Goal: Task Accomplishment & Management: Use online tool/utility

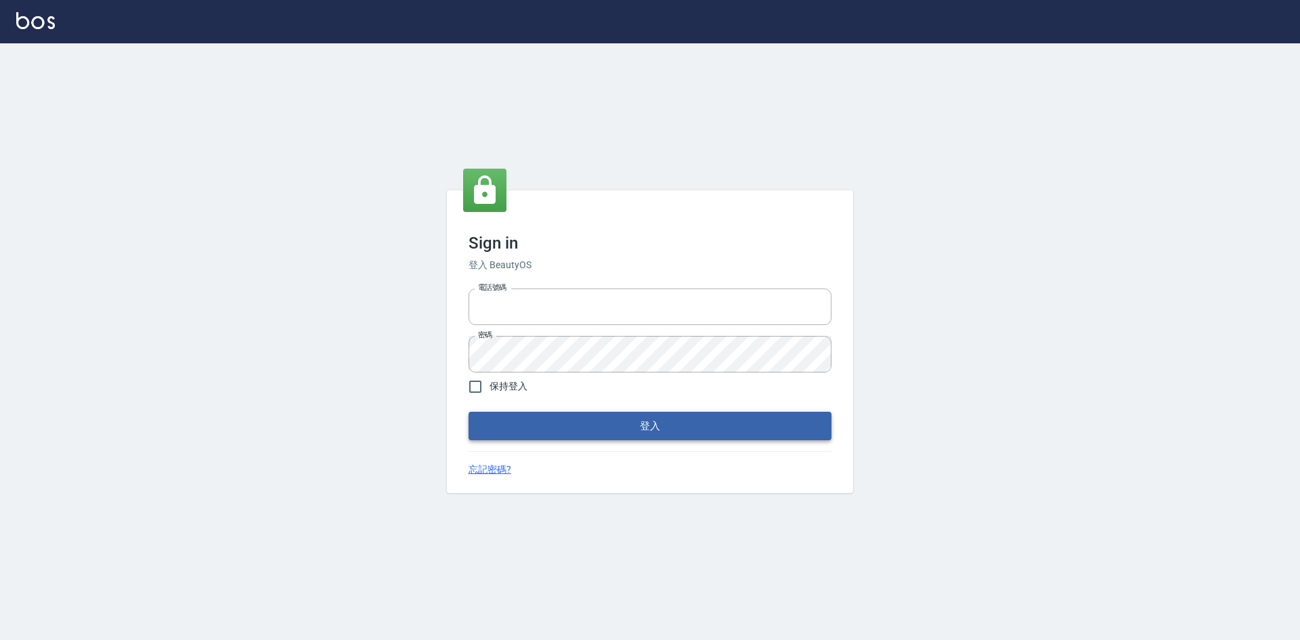
type input "0963852741"
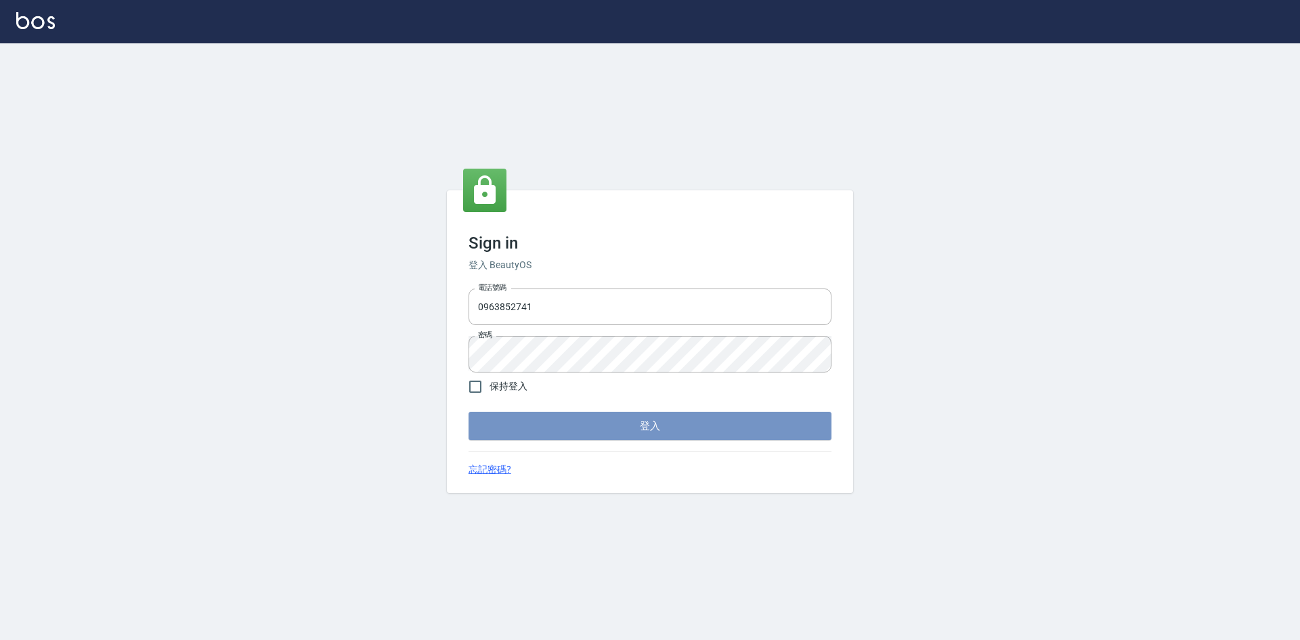
click at [593, 421] on button "登入" at bounding box center [650, 426] width 363 height 28
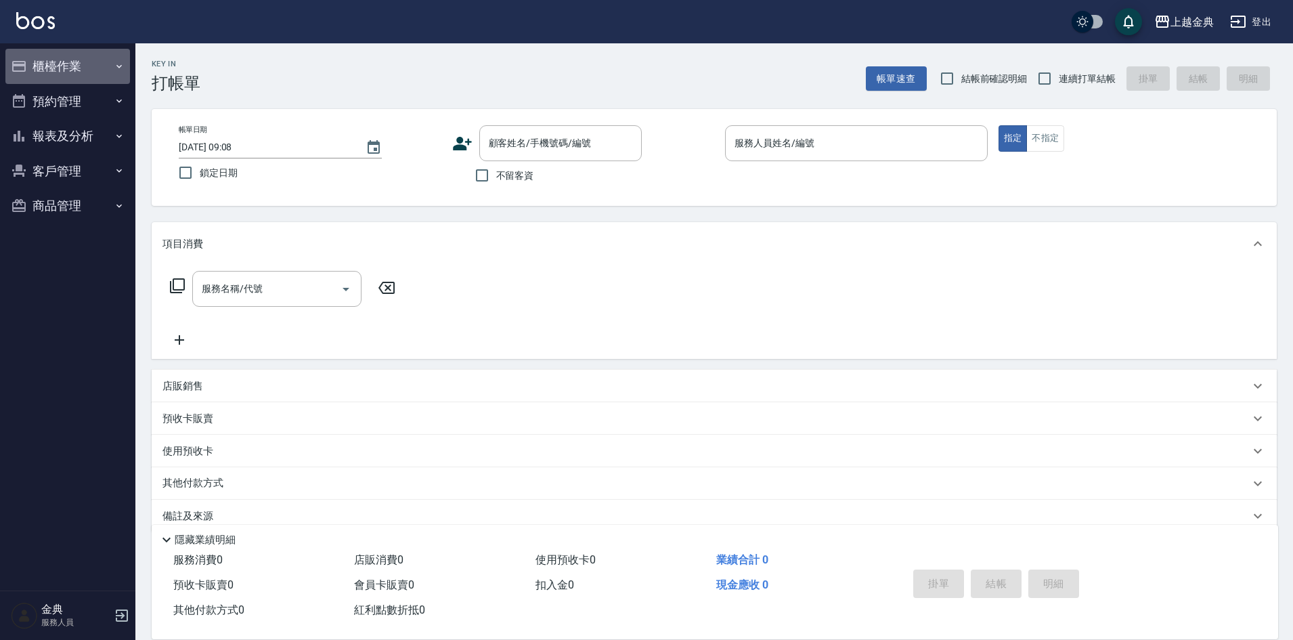
click at [56, 64] on button "櫃檯作業" at bounding box center [67, 66] width 125 height 35
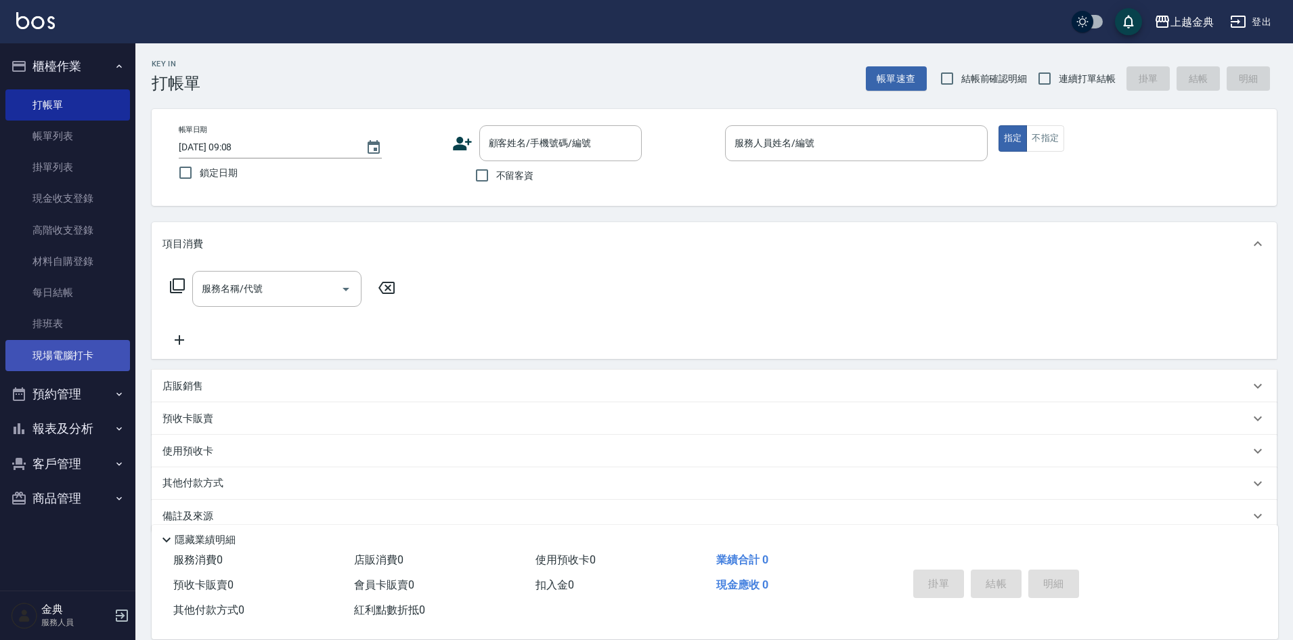
click at [95, 346] on link "現場電腦打卡" at bounding box center [67, 355] width 125 height 31
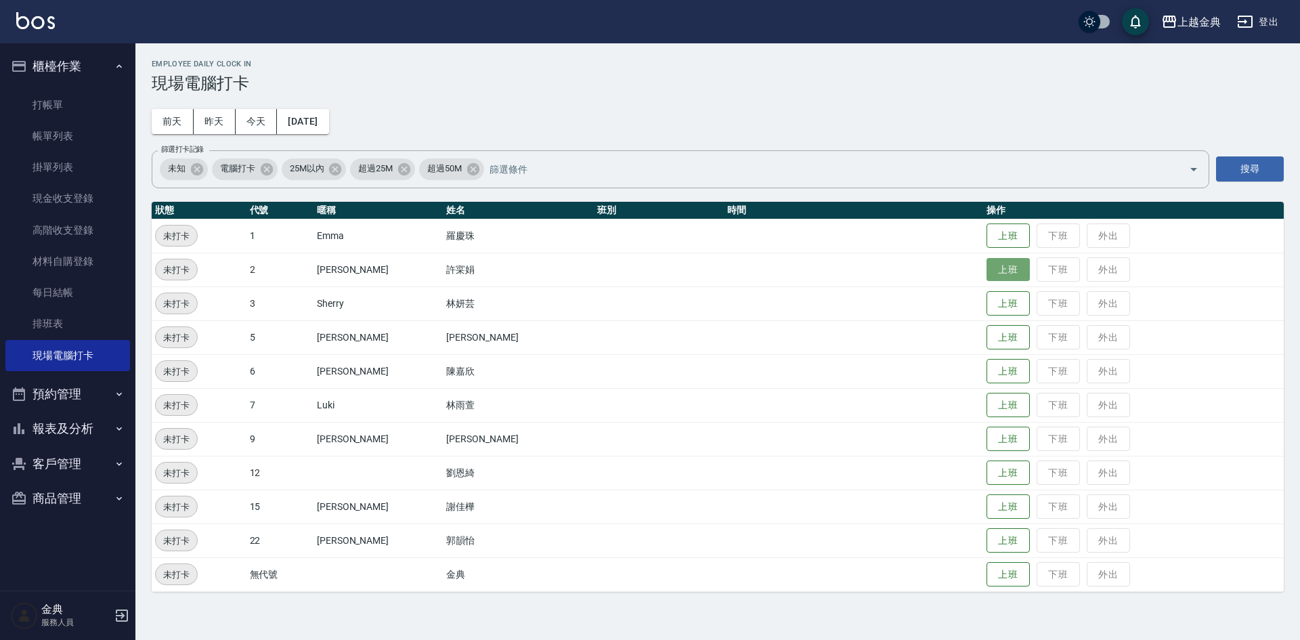
click at [987, 264] on button "上班" at bounding box center [1008, 270] width 43 height 24
click at [987, 440] on button "上班" at bounding box center [1008, 439] width 43 height 24
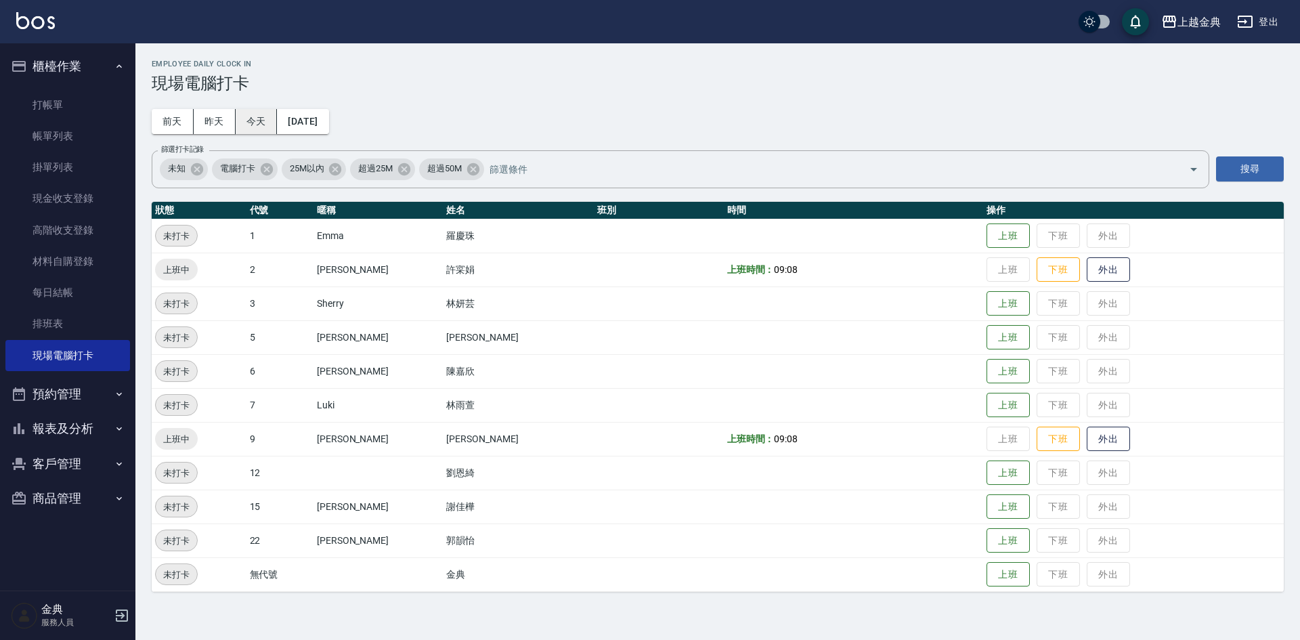
click at [272, 117] on button "今天" at bounding box center [257, 121] width 42 height 25
click at [997, 372] on button "上班" at bounding box center [1008, 372] width 43 height 24
click at [987, 336] on button "上班" at bounding box center [1008, 338] width 43 height 24
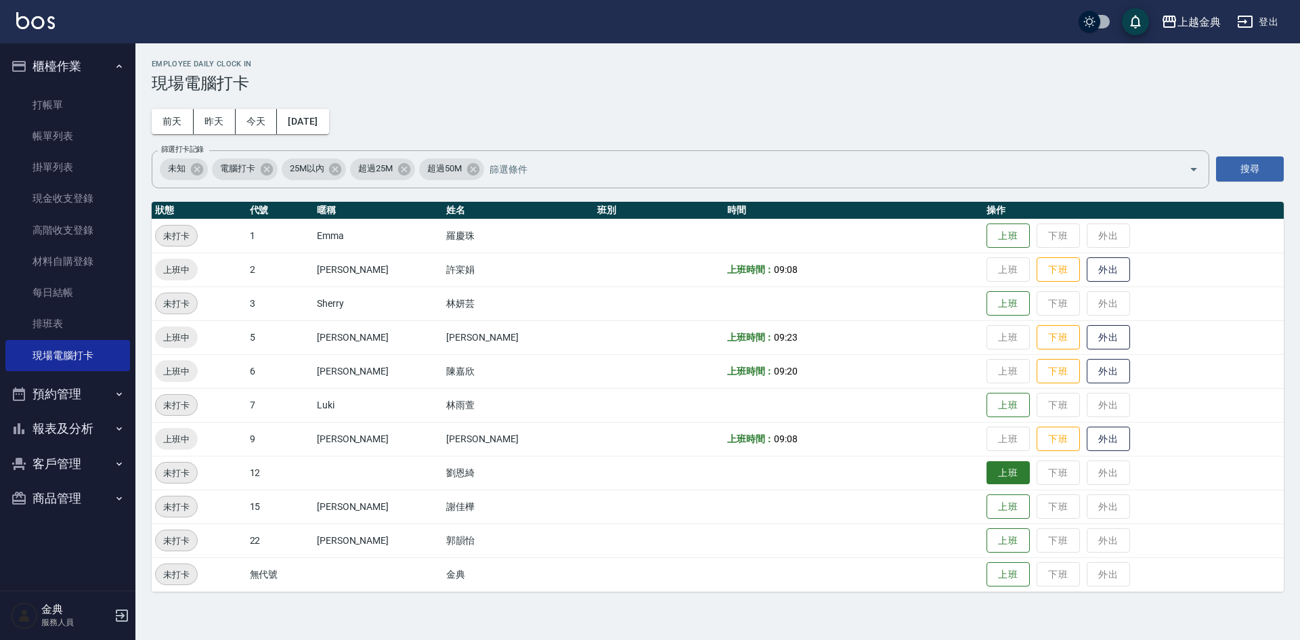
click at [987, 478] on button "上班" at bounding box center [1008, 473] width 43 height 24
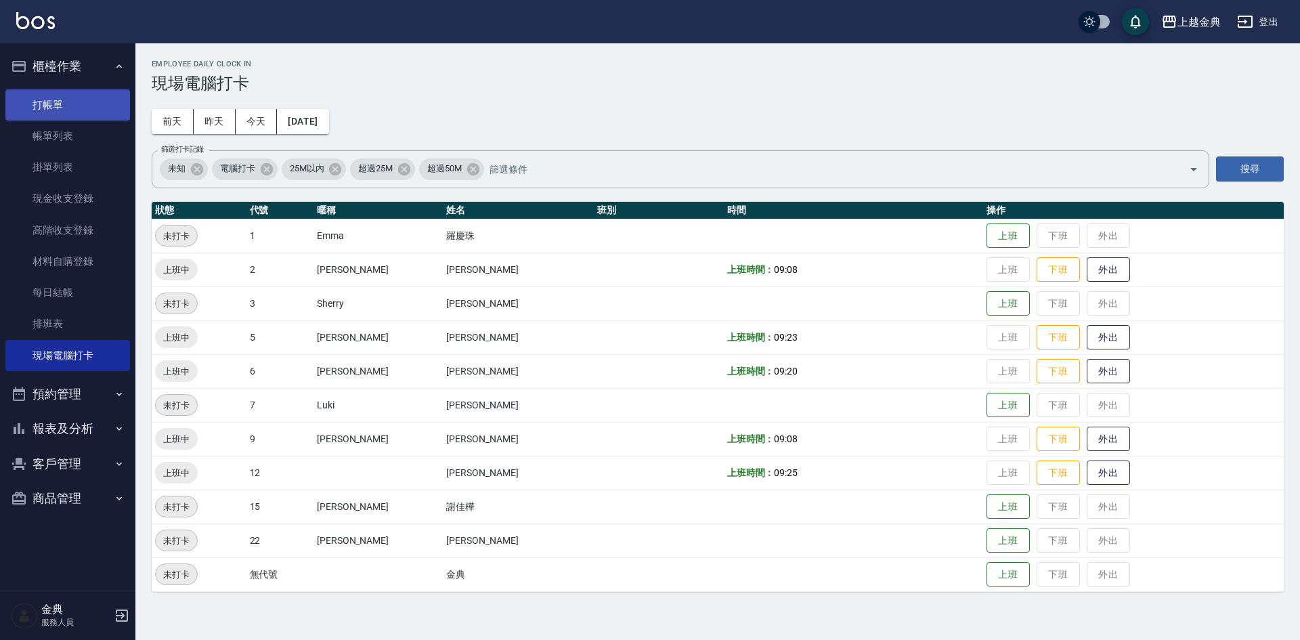
click at [103, 110] on link "打帳單" at bounding box center [67, 104] width 125 height 31
